Goal: Contribute content: Add original content to the website for others to see

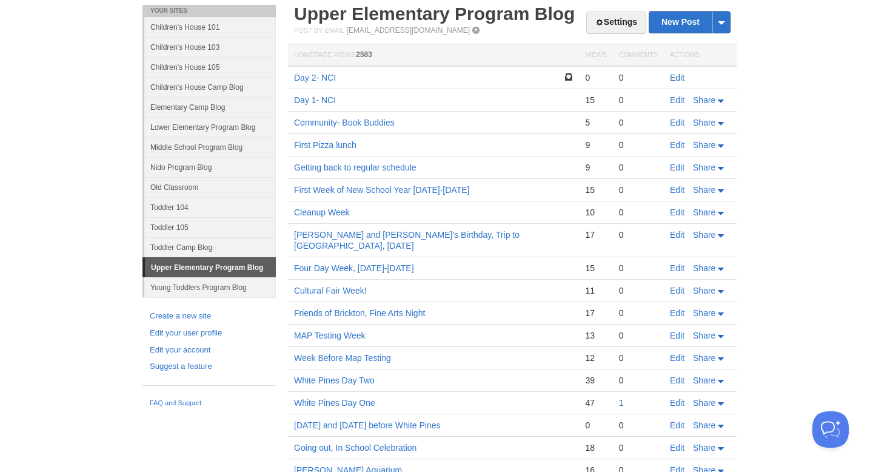
click at [681, 76] on link "Edit" at bounding box center [677, 78] width 15 height 10
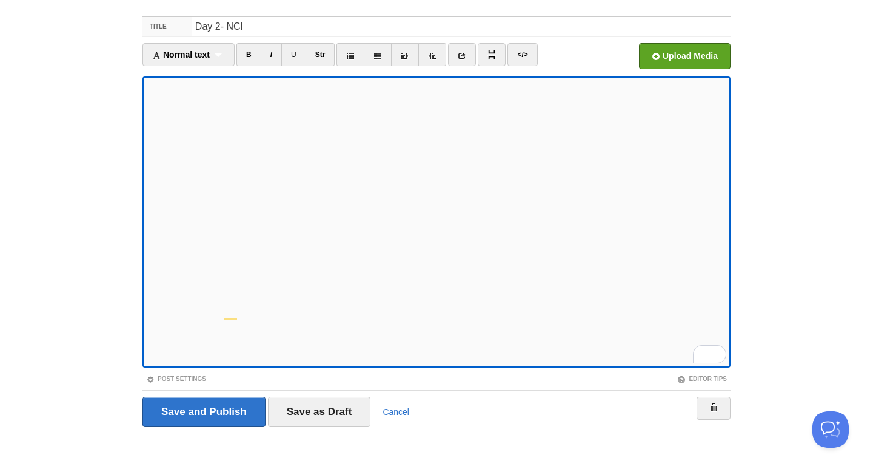
scroll to position [124, 0]
click at [255, 57] on link "B" at bounding box center [248, 54] width 25 height 23
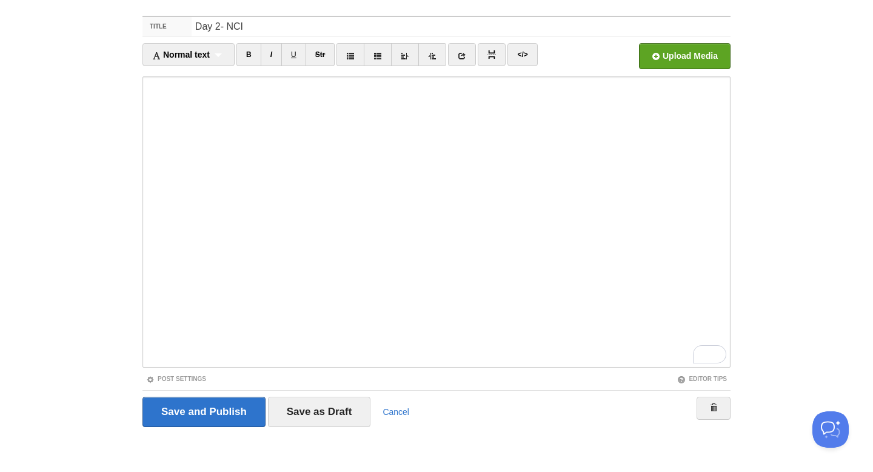
scroll to position [339, 0]
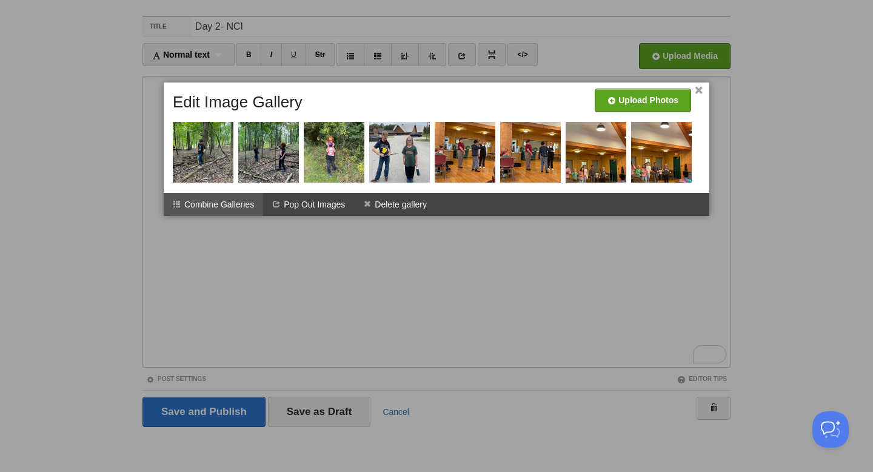
click at [232, 203] on li "Combine Galleries" at bounding box center [213, 204] width 99 height 23
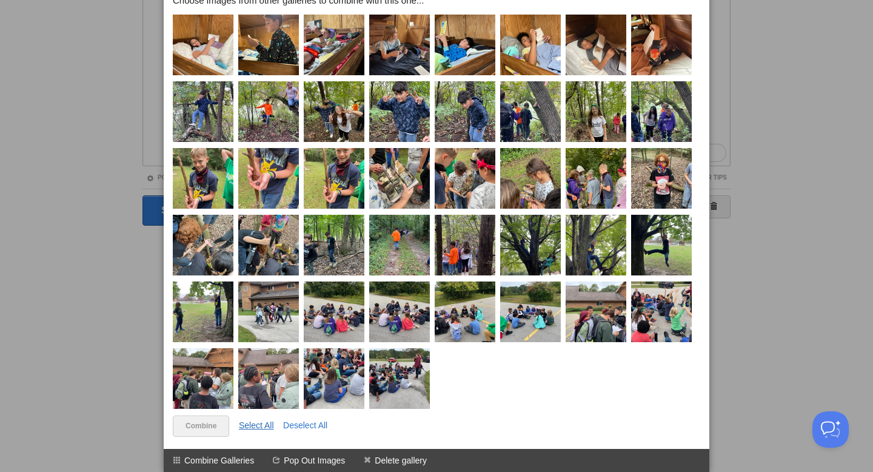
click at [253, 421] on link "Select All" at bounding box center [256, 425] width 35 height 10
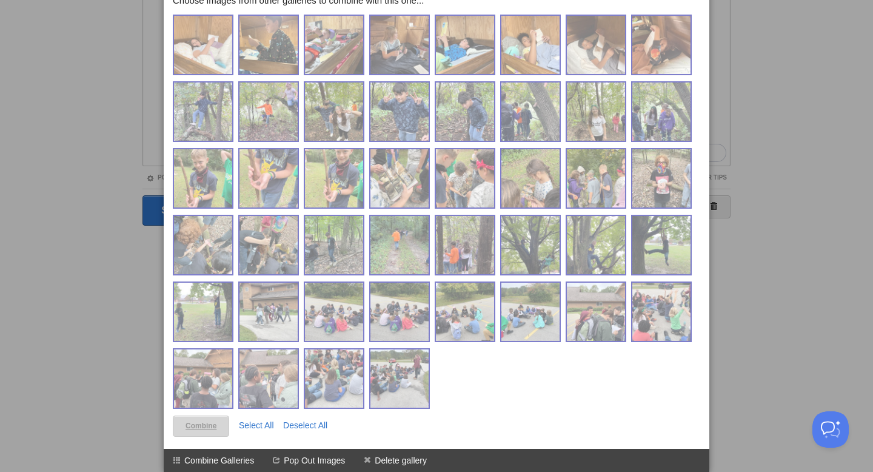
click at [206, 427] on link "Combine" at bounding box center [201, 425] width 56 height 21
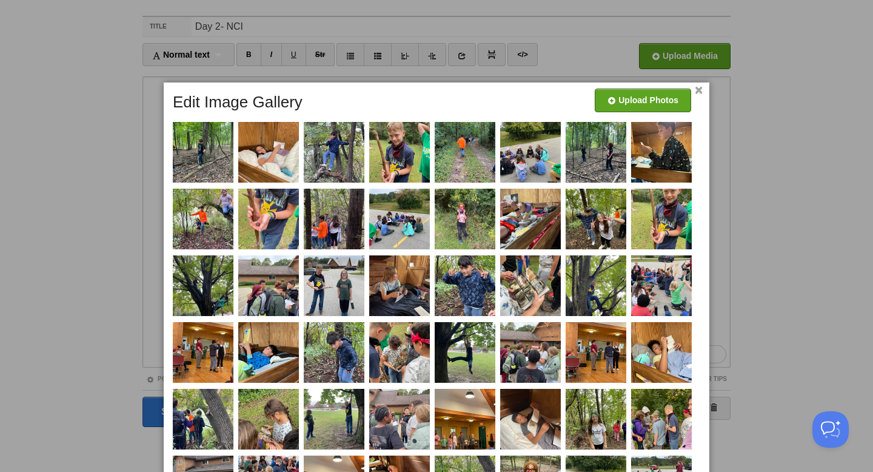
click at [702, 93] on div at bounding box center [438, 340] width 539 height 497
click at [697, 90] on link "×" at bounding box center [699, 90] width 8 height 7
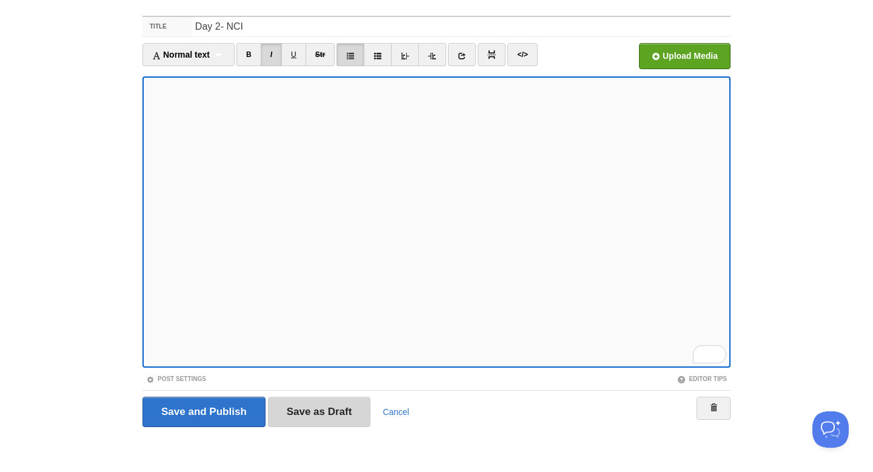
click at [340, 406] on input "Save as Draft" at bounding box center [319, 411] width 103 height 30
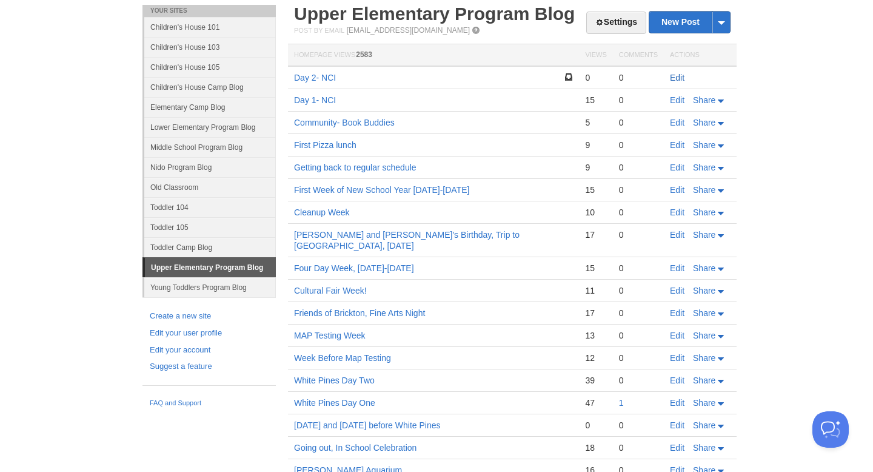
click at [678, 78] on link "Edit" at bounding box center [677, 78] width 15 height 10
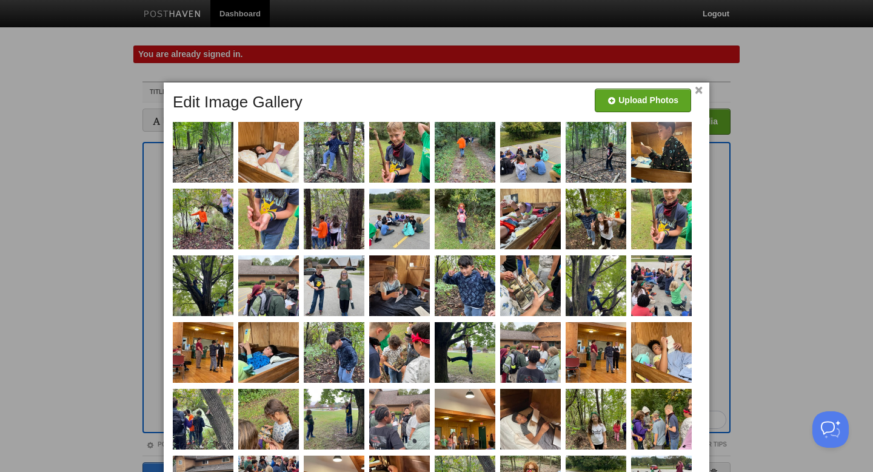
click at [696, 89] on link "×" at bounding box center [699, 90] width 8 height 7
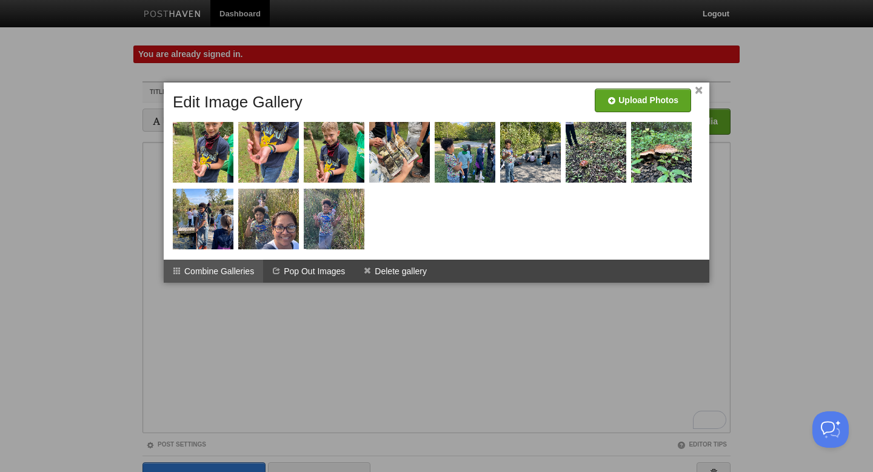
click at [215, 275] on li "Combine Galleries" at bounding box center [213, 270] width 99 height 23
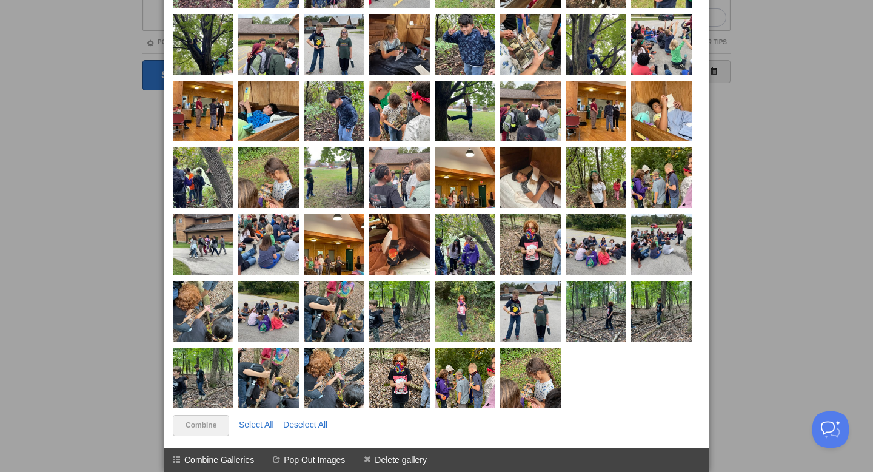
scroll to position [467, 0]
click at [262, 421] on link "Select All" at bounding box center [256, 424] width 35 height 10
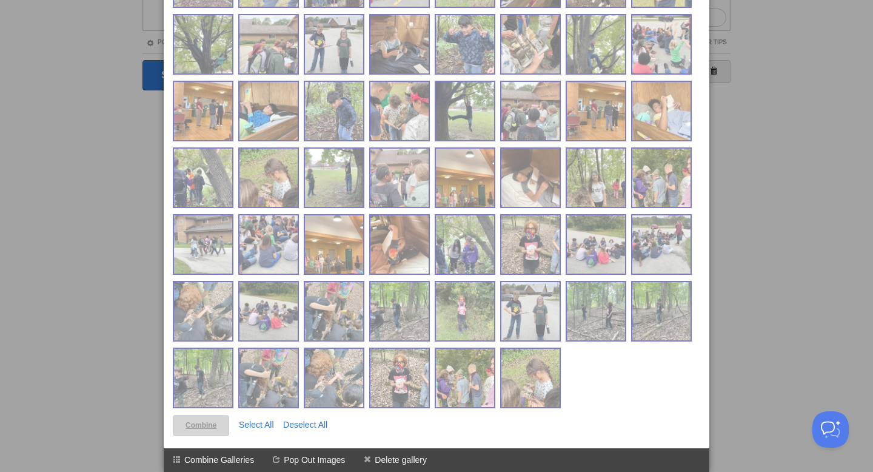
click at [201, 426] on link "Combine" at bounding box center [201, 425] width 56 height 21
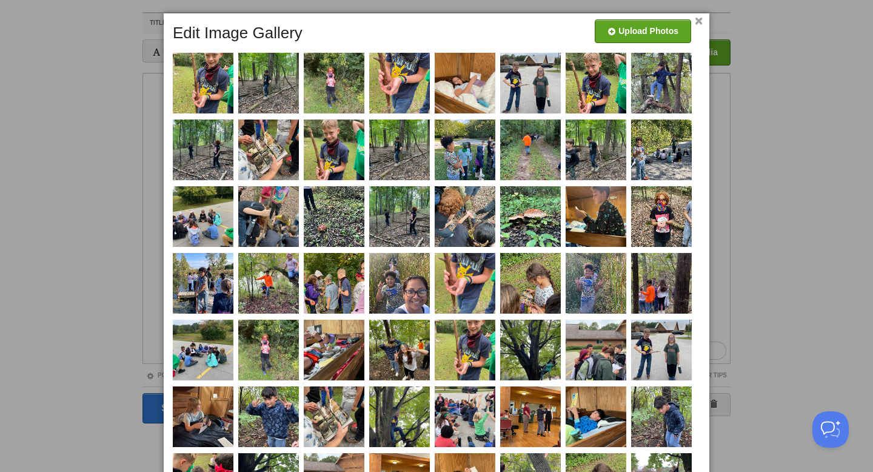
scroll to position [0, 0]
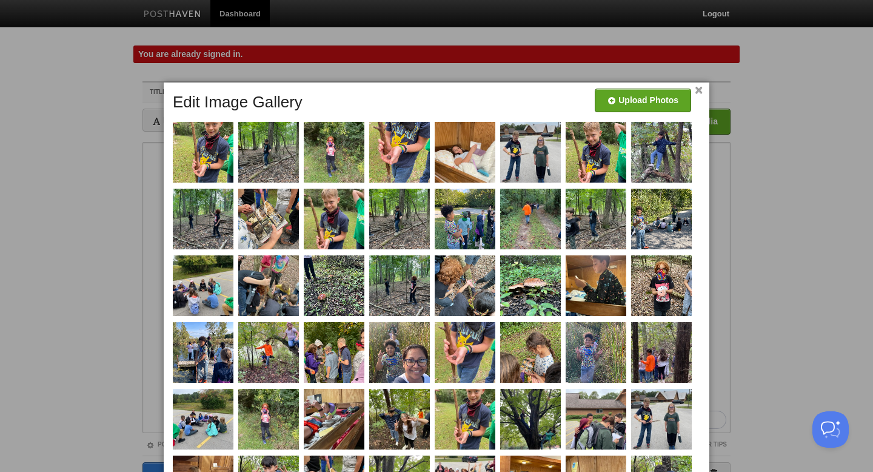
click at [699, 93] on link "×" at bounding box center [699, 90] width 8 height 7
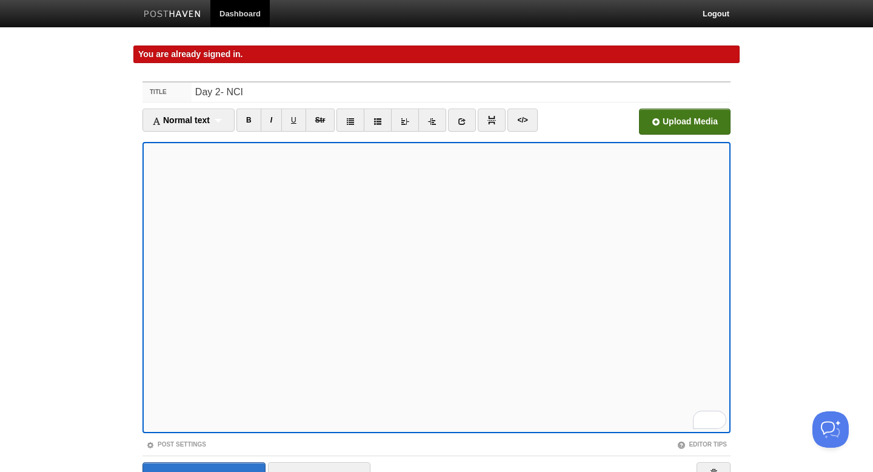
scroll to position [65, 0]
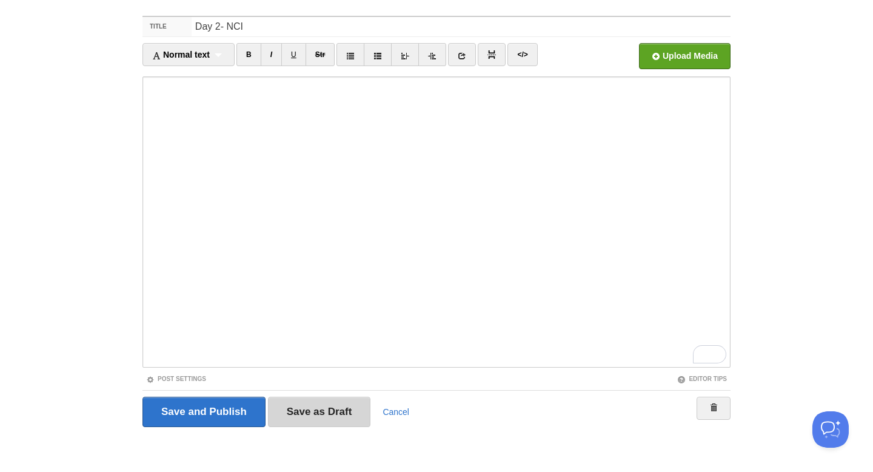
click at [327, 416] on input "Save as Draft" at bounding box center [319, 411] width 103 height 30
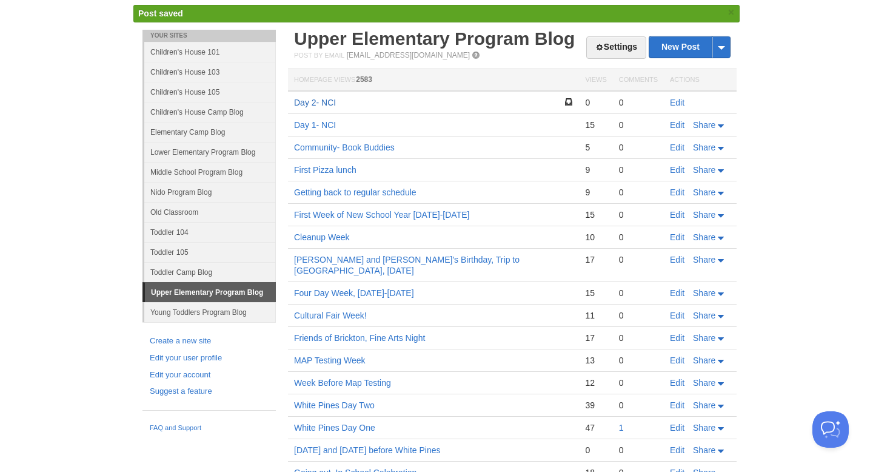
click at [313, 99] on link "Day 2- NCI" at bounding box center [315, 103] width 42 height 10
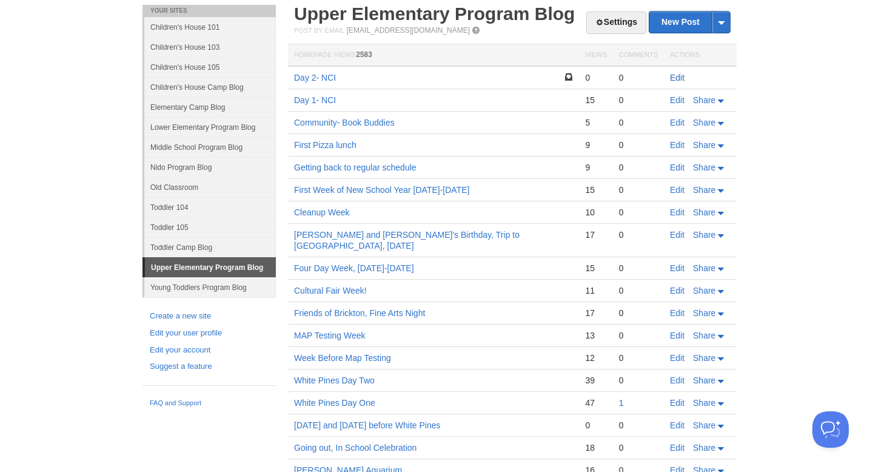
click at [675, 80] on link "Edit" at bounding box center [677, 78] width 15 height 10
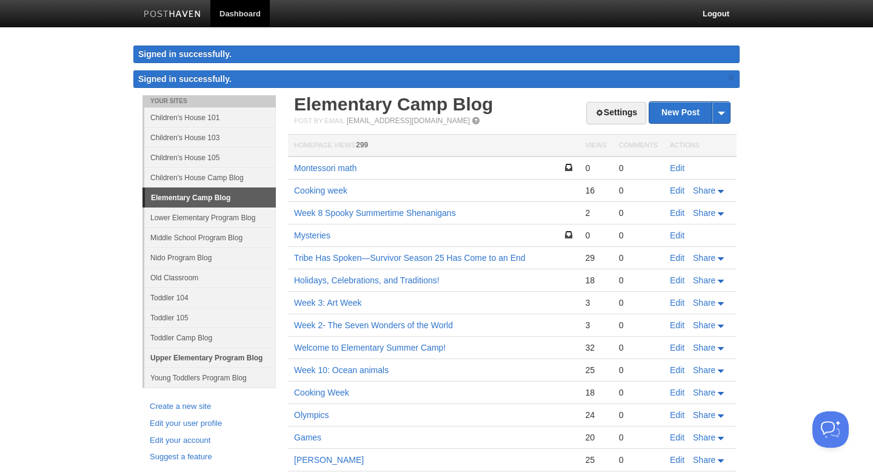
click at [237, 358] on link "Upper Elementary Program Blog" at bounding box center [210, 357] width 132 height 20
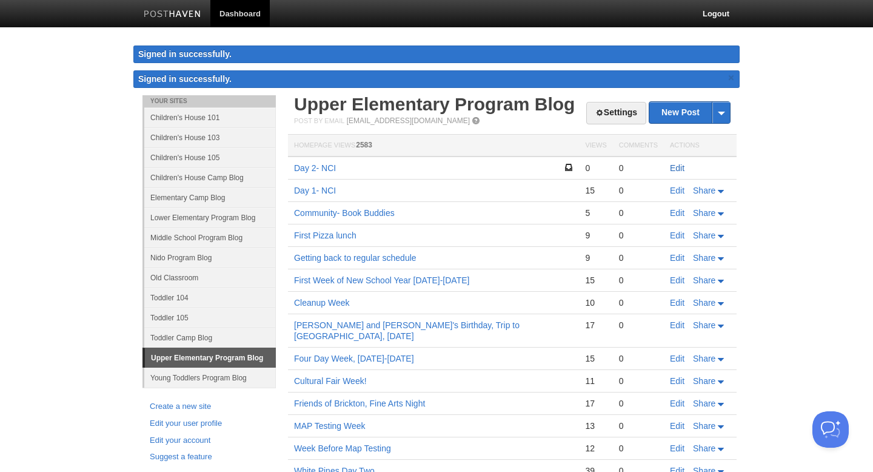
click at [678, 163] on link "Edit" at bounding box center [677, 168] width 15 height 10
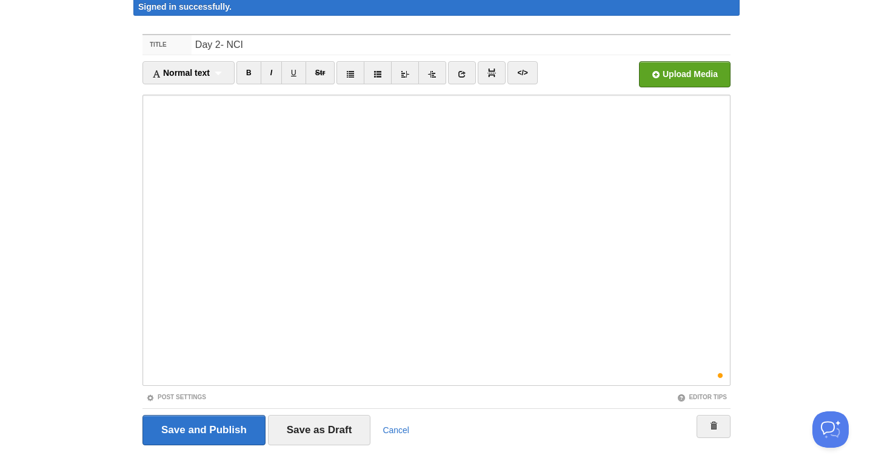
scroll to position [65, 0]
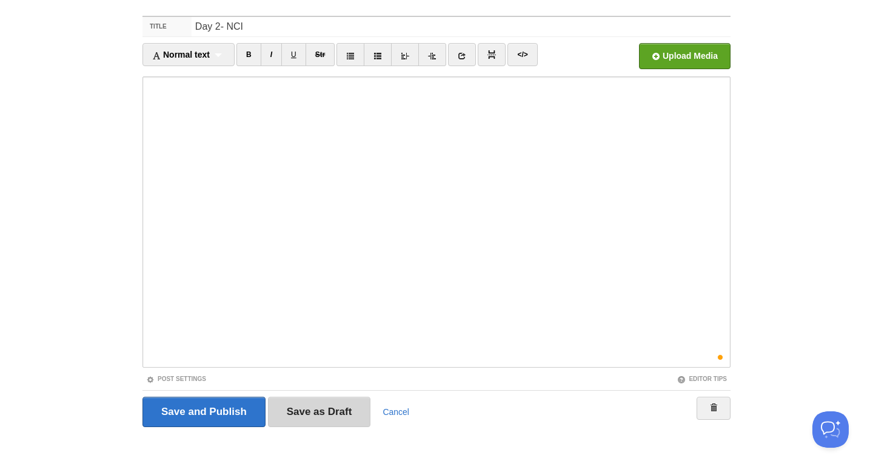
click at [350, 410] on input "Save as Draft" at bounding box center [319, 411] width 103 height 30
